Goal: Find specific page/section: Find specific page/section

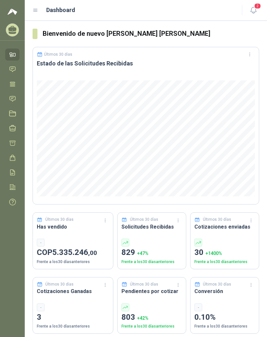
click at [37, 8] on icon at bounding box center [36, 10] width 6 height 6
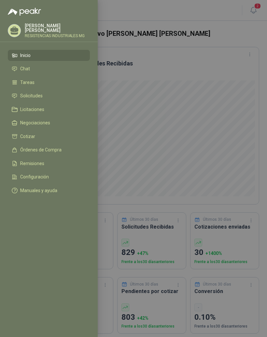
click at [57, 97] on li "Solicitudes" at bounding box center [49, 96] width 74 height 6
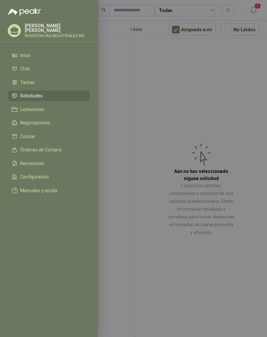
click at [231, 84] on div at bounding box center [133, 168] width 267 height 337
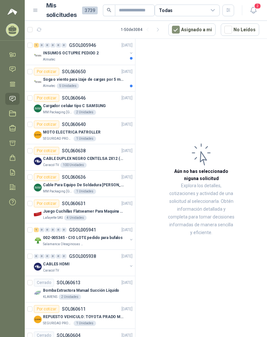
click at [102, 55] on div "INSUMOS OCTUPRE PEDIDO 2" at bounding box center [85, 53] width 84 height 8
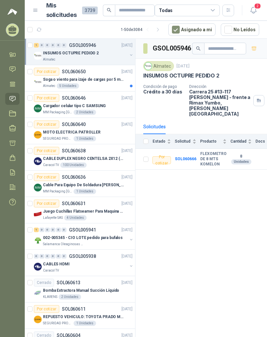
click at [100, 73] on div "Por cotizar SOL060650 [DATE]" at bounding box center [83, 72] width 99 height 8
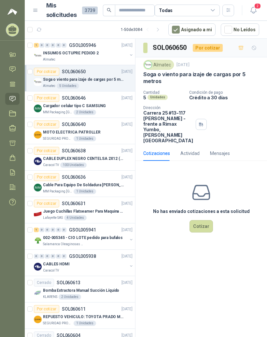
click at [106, 41] on div "1 0 0 0 0 0 GSOL005946 [DATE]" at bounding box center [84, 45] width 100 height 8
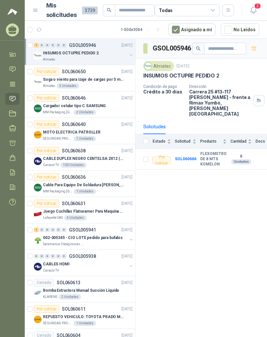
scroll to position [8, 0]
